Goal: Task Accomplishment & Management: Manage account settings

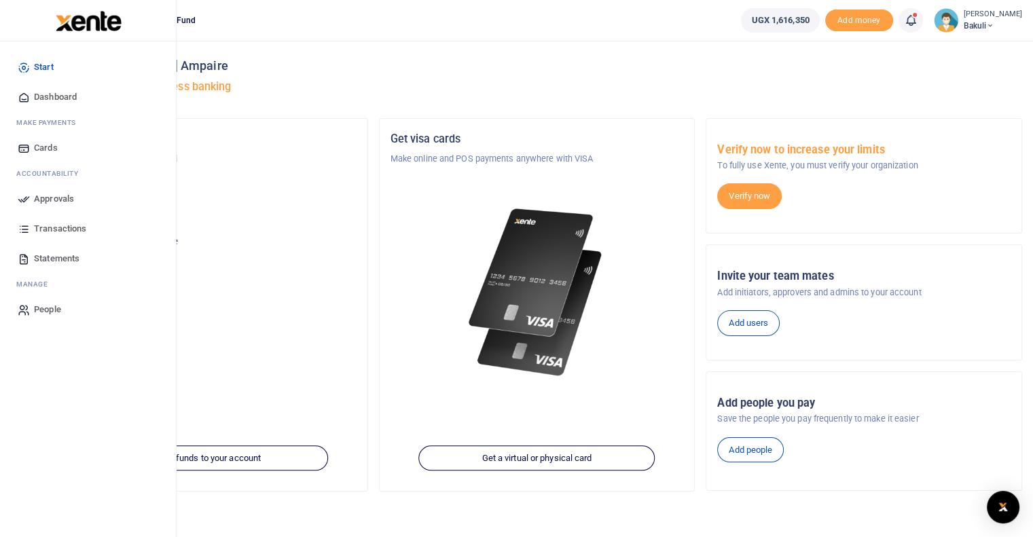
click at [34, 198] on span "Approvals" at bounding box center [54, 199] width 40 height 14
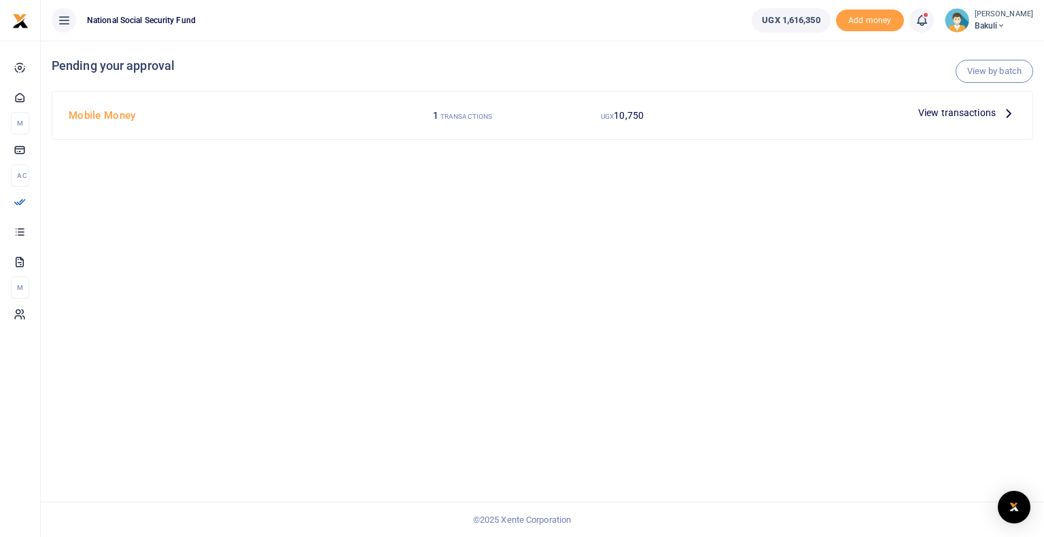
click at [984, 113] on span "View transactions" at bounding box center [956, 112] width 77 height 15
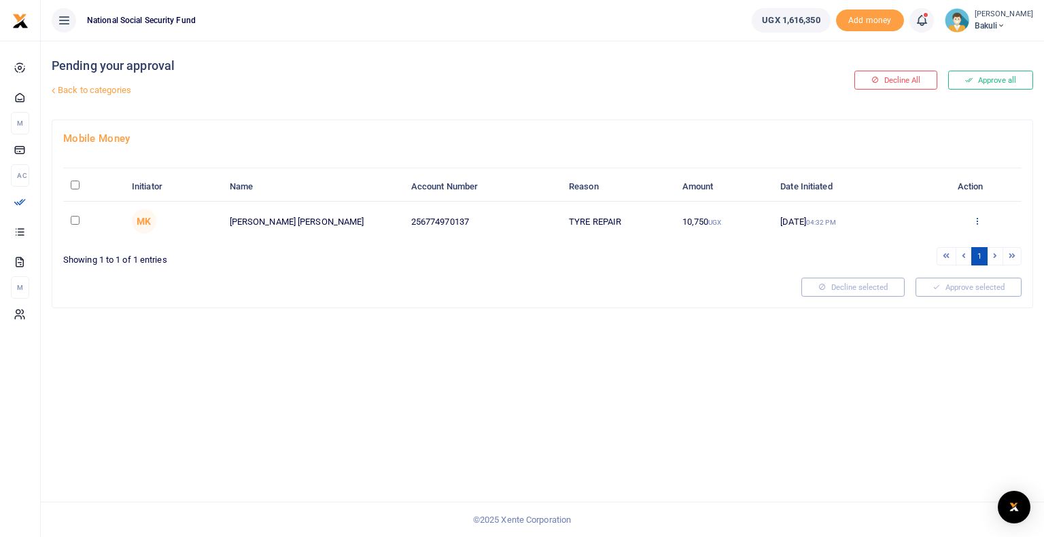
click at [972, 222] on icon at bounding box center [976, 221] width 9 height 10
click at [912, 244] on link "Approve" at bounding box center [926, 243] width 107 height 19
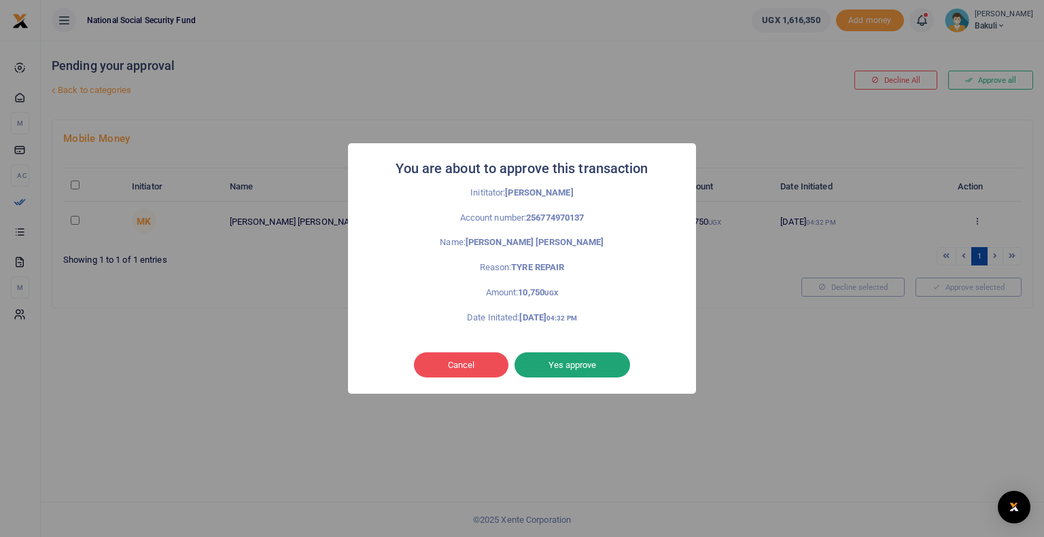
click at [569, 365] on button "Yes approve" at bounding box center [571, 366] width 115 height 26
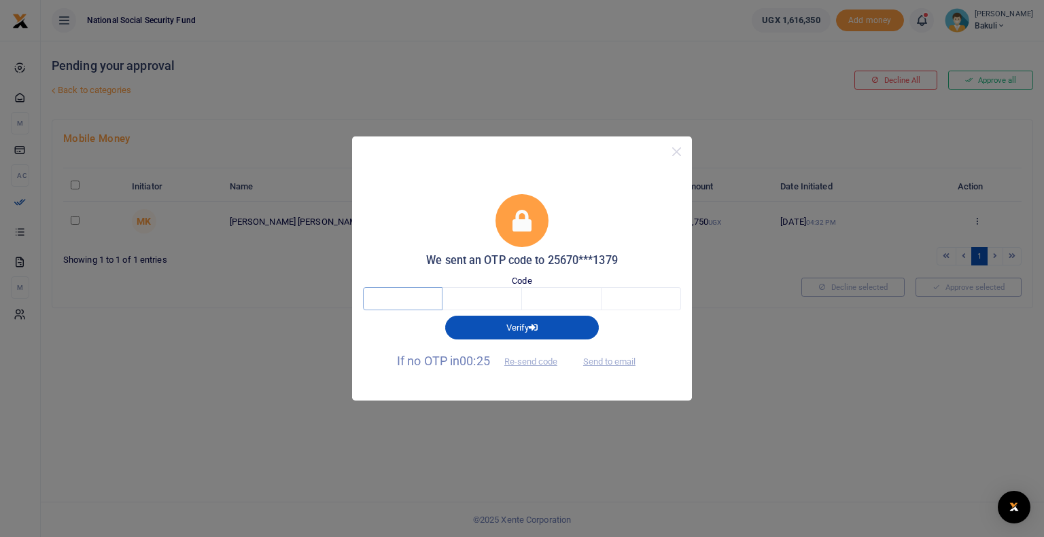
click at [407, 296] on input "text" at bounding box center [402, 298] width 79 height 23
type input "2"
type input "8"
type input "1"
type input "3"
